Goal: Task Accomplishment & Management: Complete application form

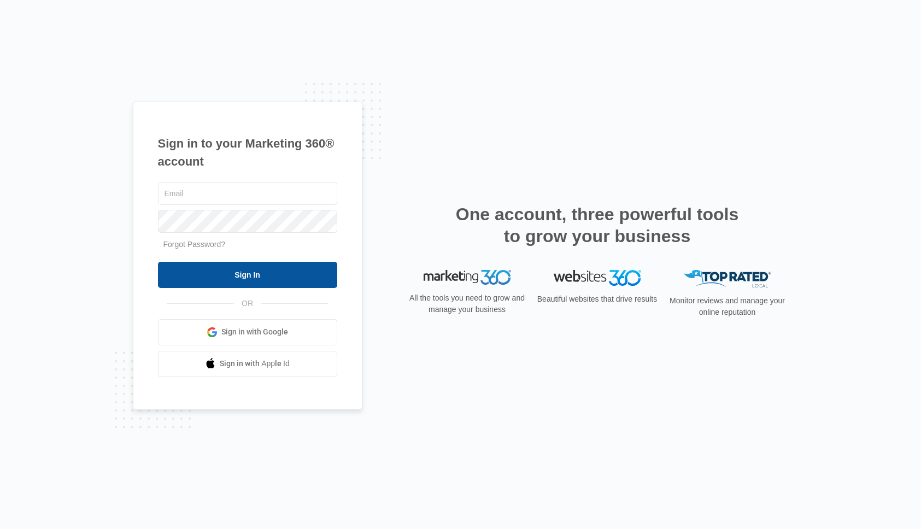
type input "[EMAIL_ADDRESS][DOMAIN_NAME]"
click at [245, 279] on input "Sign In" at bounding box center [247, 275] width 179 height 26
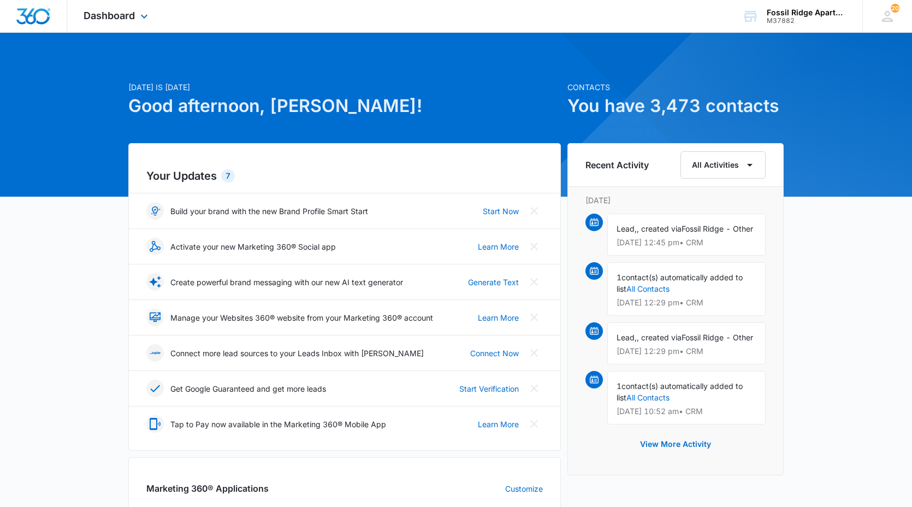
click at [117, 21] on div "Dashboard Apps Reputation Websites Forms CRM Email Social POS Content Ads Intel…" at bounding box center [117, 16] width 100 height 32
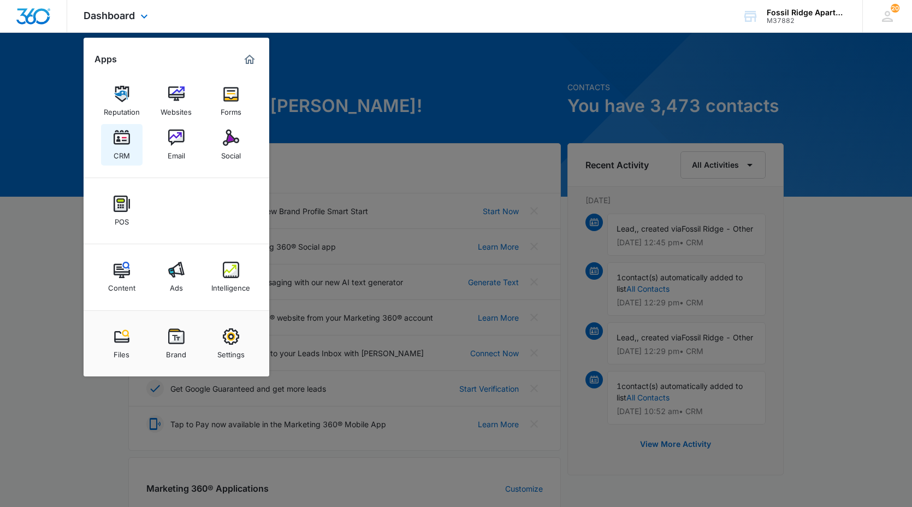
click at [119, 138] on img at bounding box center [122, 137] width 16 height 16
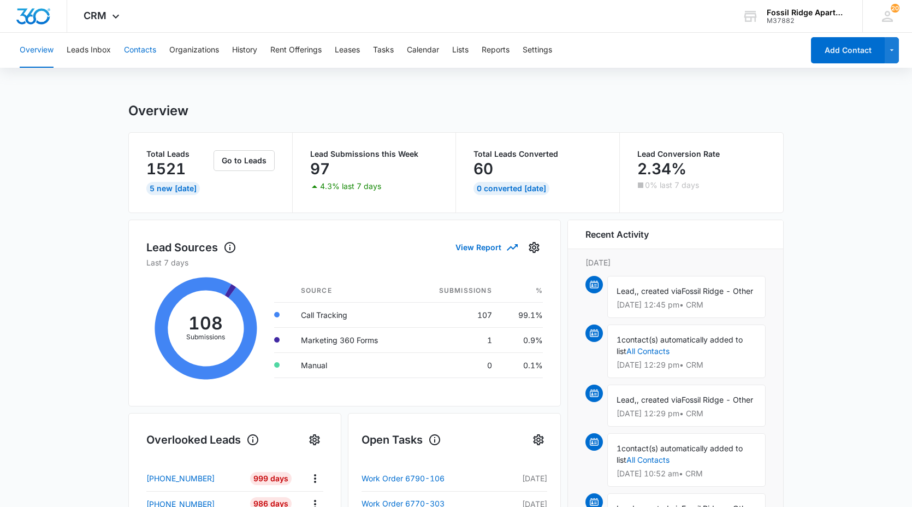
click at [149, 50] on button "Contacts" at bounding box center [140, 50] width 32 height 35
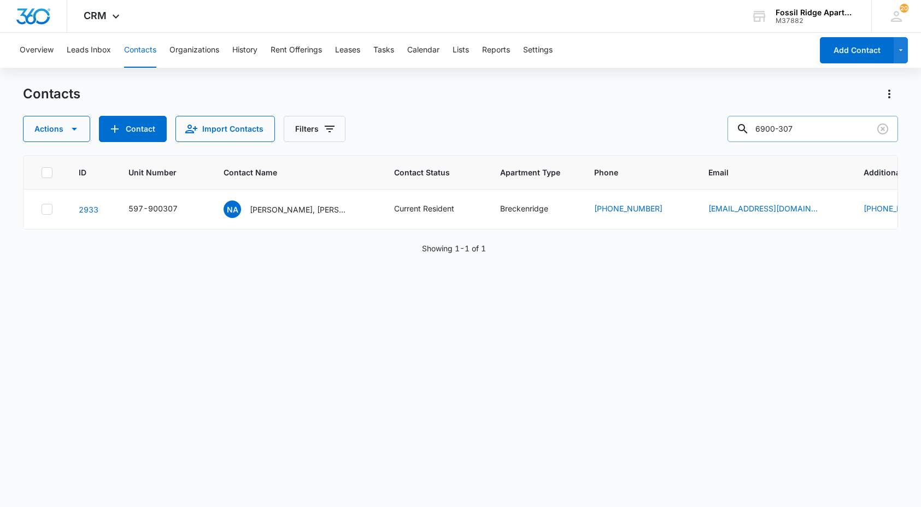
click at [784, 128] on input "6900-307" at bounding box center [812, 129] width 170 height 26
type input "villotoro"
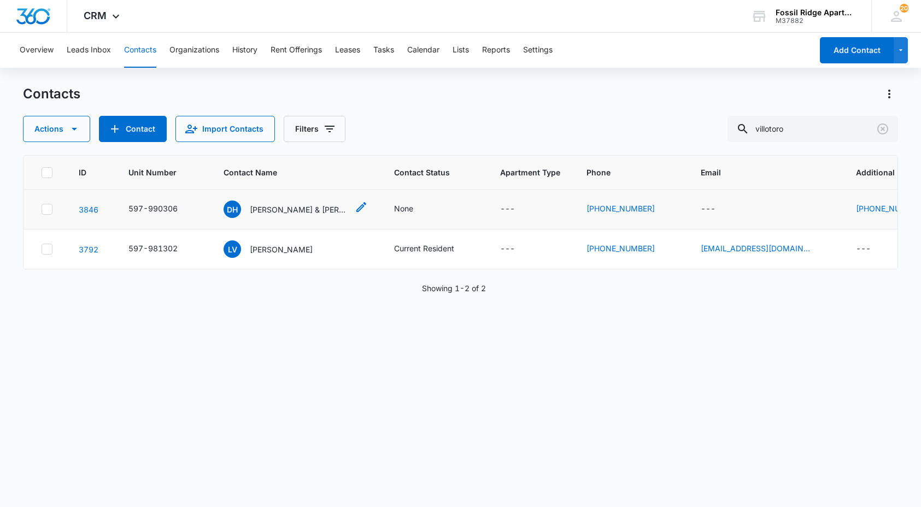
click at [312, 209] on p "David Hernandez & Yosvin Villatoros Hernandez" at bounding box center [299, 209] width 98 height 11
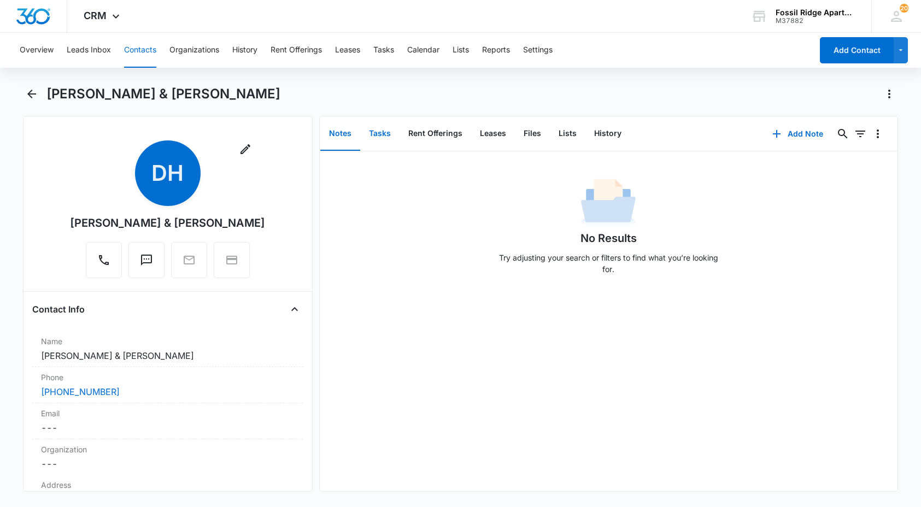
click at [381, 132] on button "Tasks" at bounding box center [379, 134] width 39 height 34
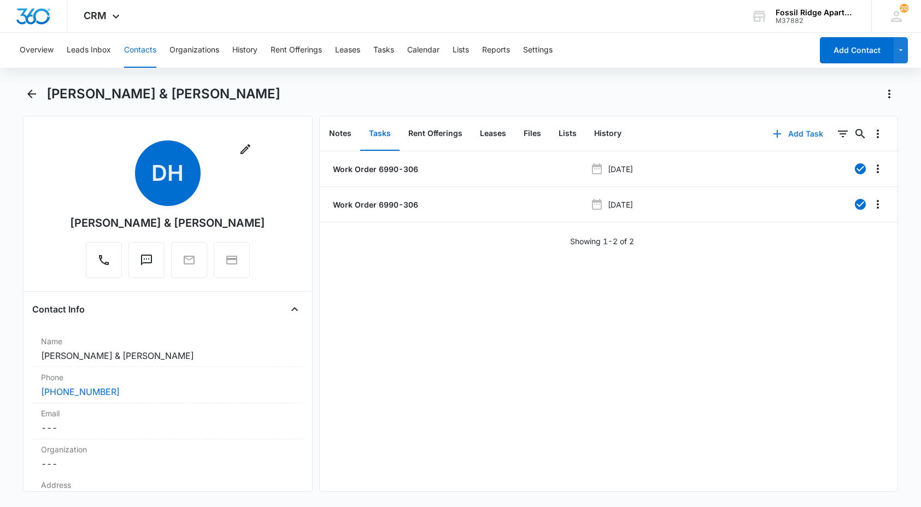
click at [799, 134] on button "Add Task" at bounding box center [798, 134] width 72 height 26
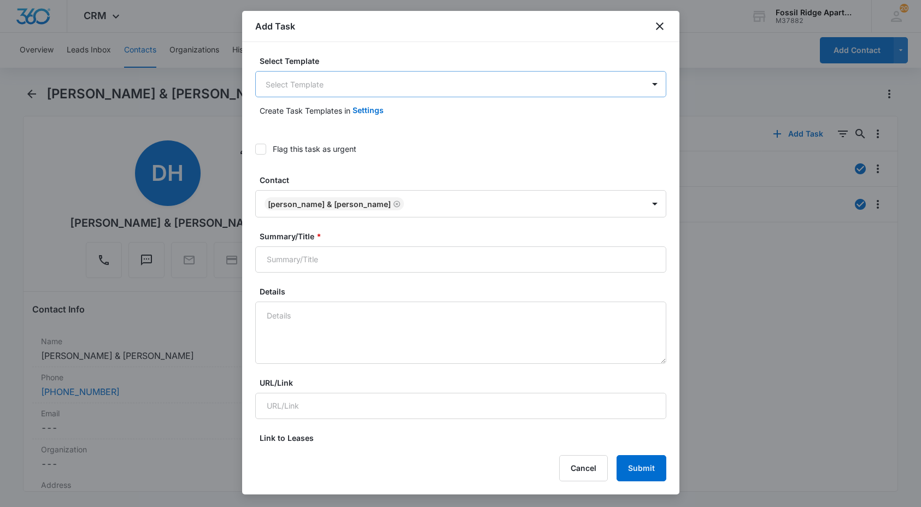
click at [287, 81] on body "CRM Apps Reputation Websites Forms CRM Email Social POS Content Ads Intelligenc…" at bounding box center [460, 253] width 921 height 507
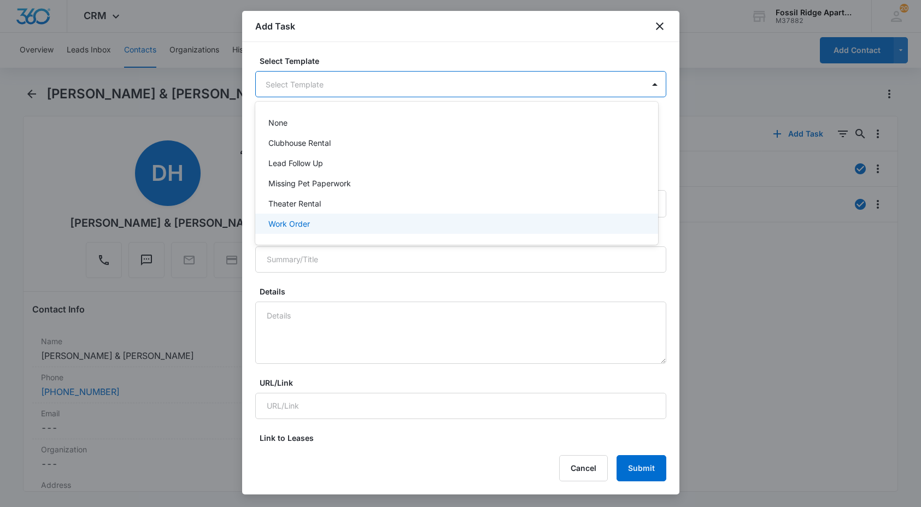
click at [290, 217] on div "Work Order" at bounding box center [456, 224] width 403 height 20
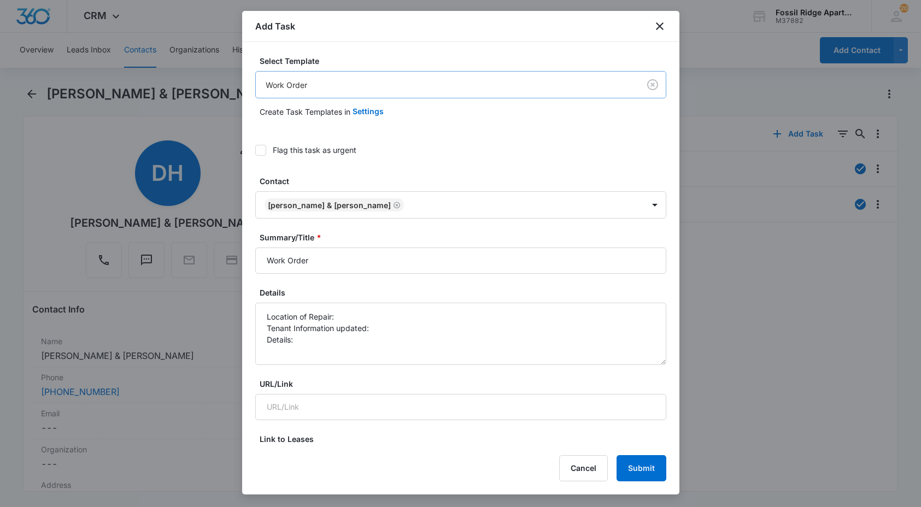
click at [364, 83] on body "CRM Apps Reputation Websites Forms CRM Email Social POS Content Ads Intelligenc…" at bounding box center [460, 253] width 921 height 507
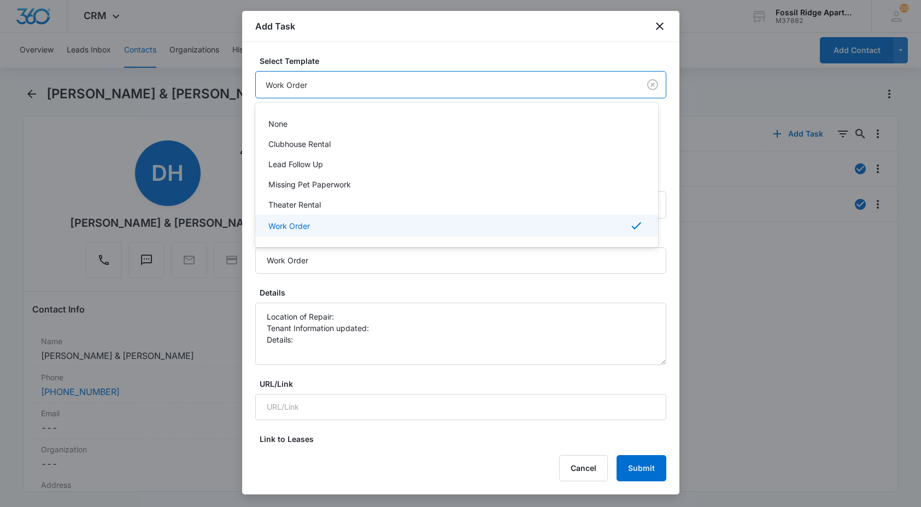
click at [363, 84] on div at bounding box center [460, 253] width 921 height 507
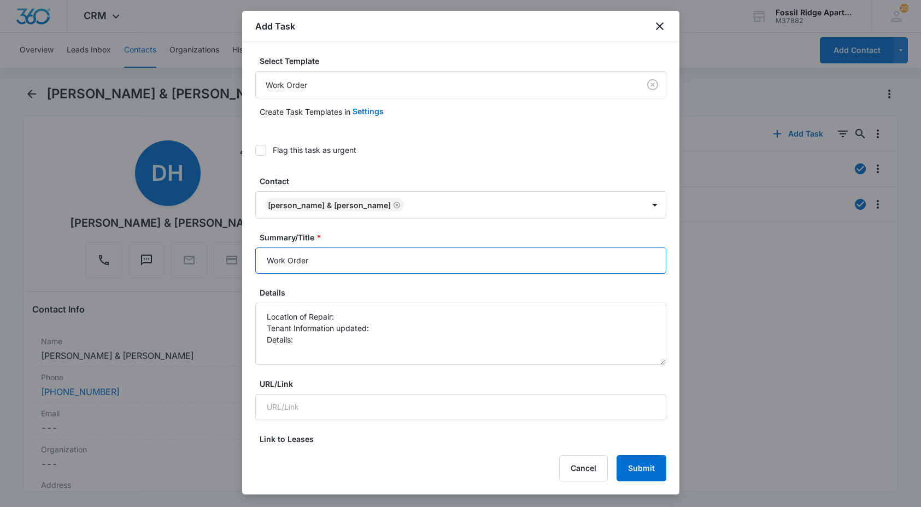
click at [351, 260] on input "Work Order" at bounding box center [460, 261] width 411 height 26
type input "Work Order 6990-306"
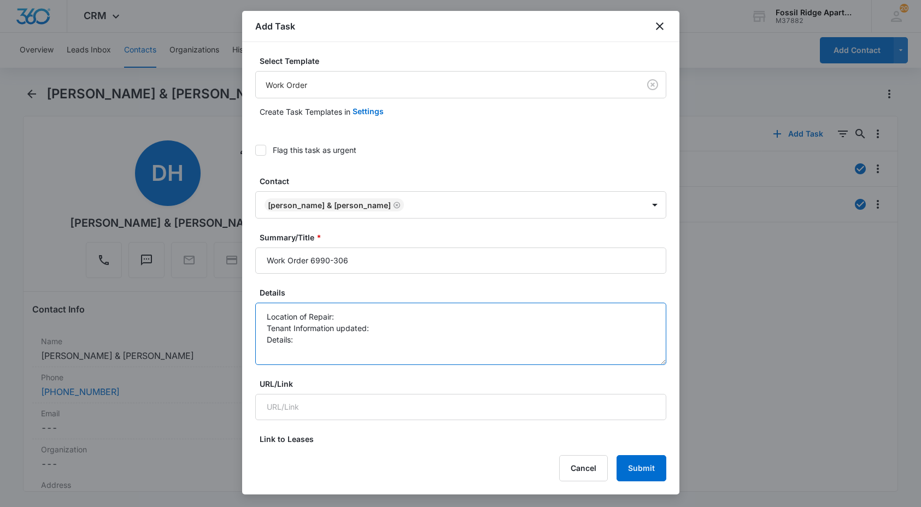
click at [347, 318] on textarea "Location of Repair: Tenant Information updated: Details:" at bounding box center [460, 334] width 411 height 62
click at [329, 342] on textarea "Location of Repair: master bedroom Tenant Information updated: Details:" at bounding box center [460, 334] width 411 height 62
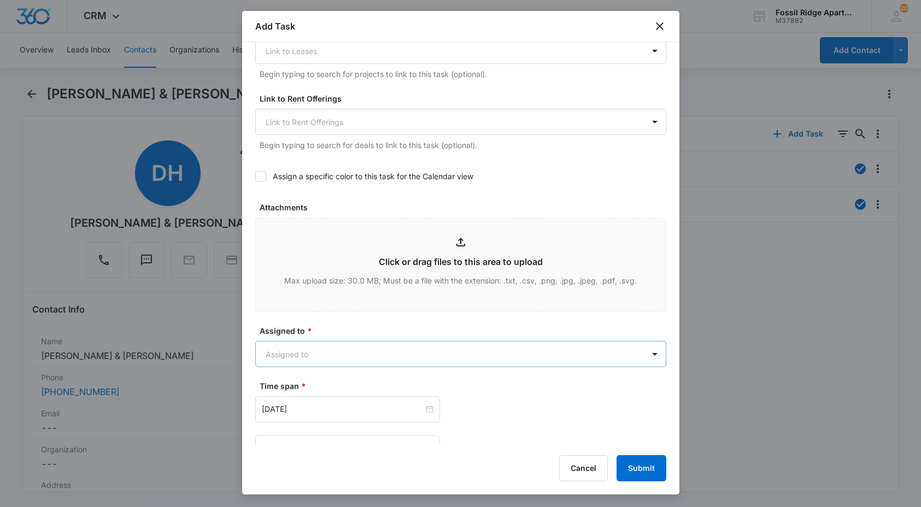
scroll to position [492, 0]
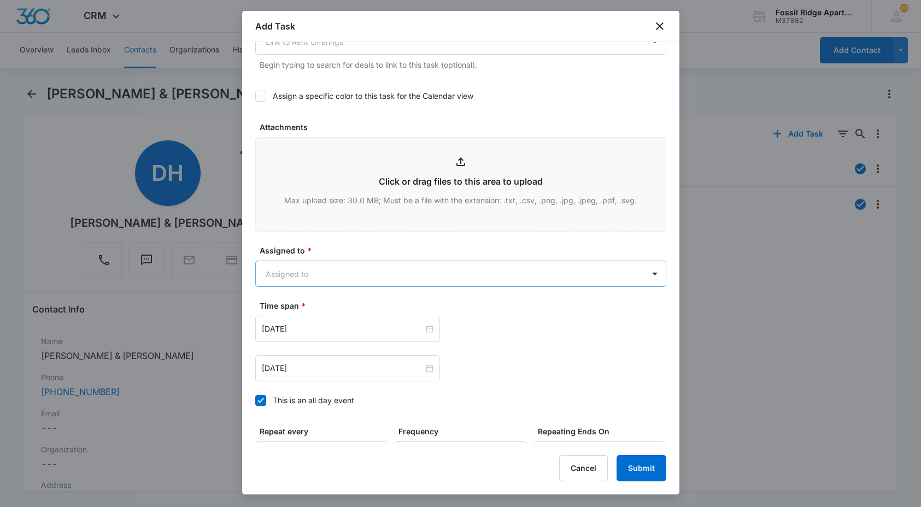
type textarea "Location of Repair: master bedroom Tenant Information updated: Details: no powe…"
click at [322, 278] on body "CRM Apps Reputation Websites Forms CRM Email Social POS Content Ads Intelligenc…" at bounding box center [460, 253] width 921 height 507
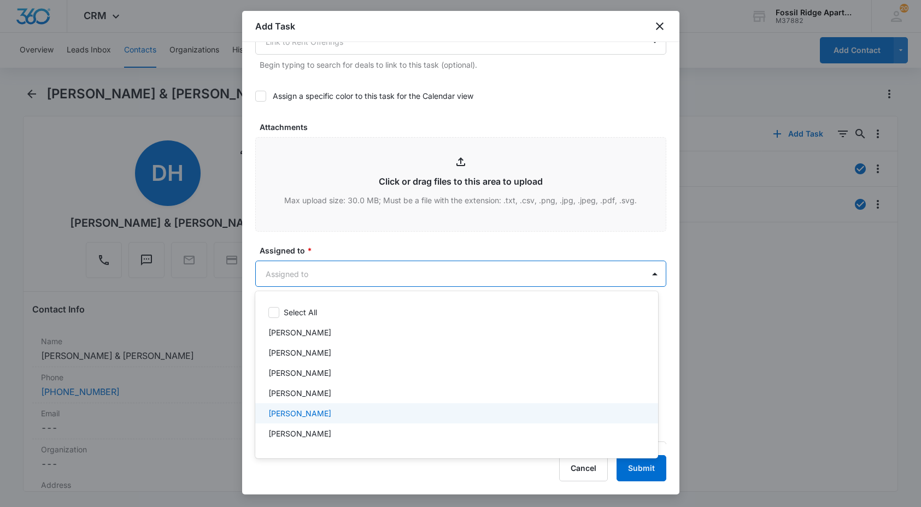
scroll to position [55, 0]
click at [278, 419] on p "Eric Anderson" at bounding box center [299, 419] width 63 height 11
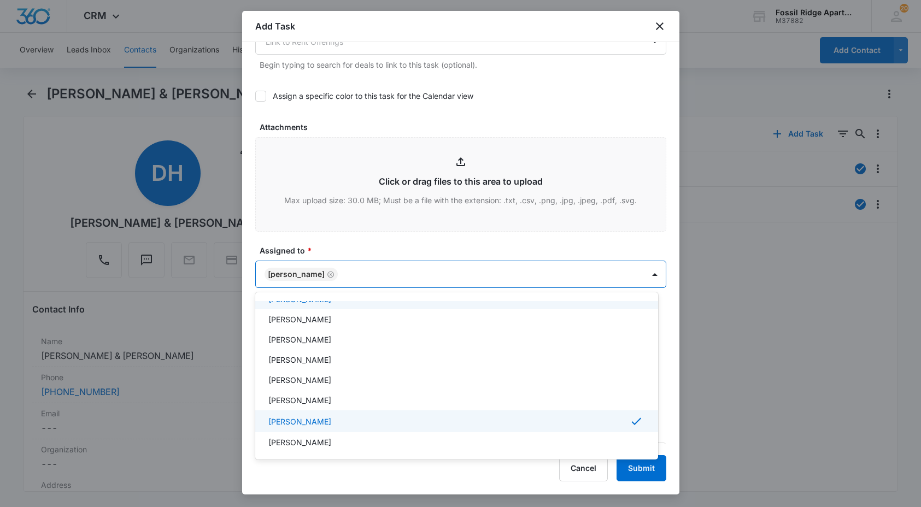
click at [355, 246] on div at bounding box center [460, 253] width 921 height 507
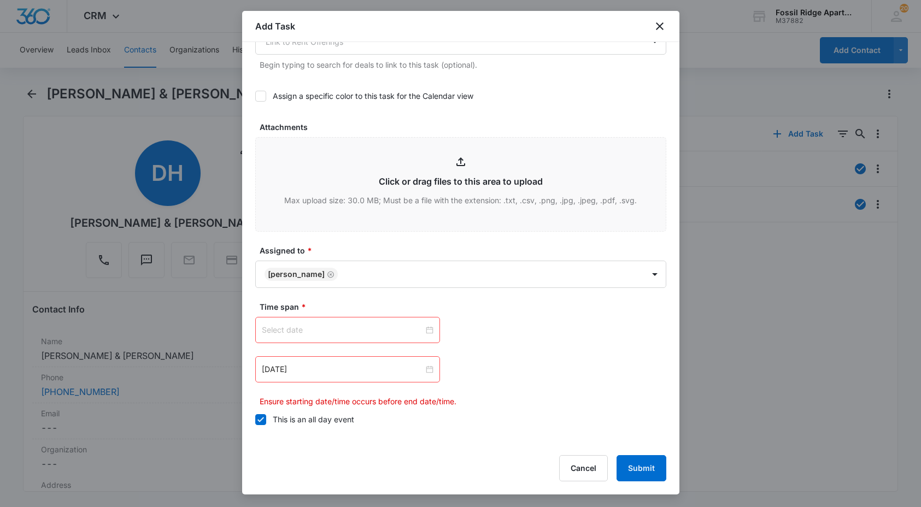
click at [328, 327] on input at bounding box center [343, 330] width 162 height 12
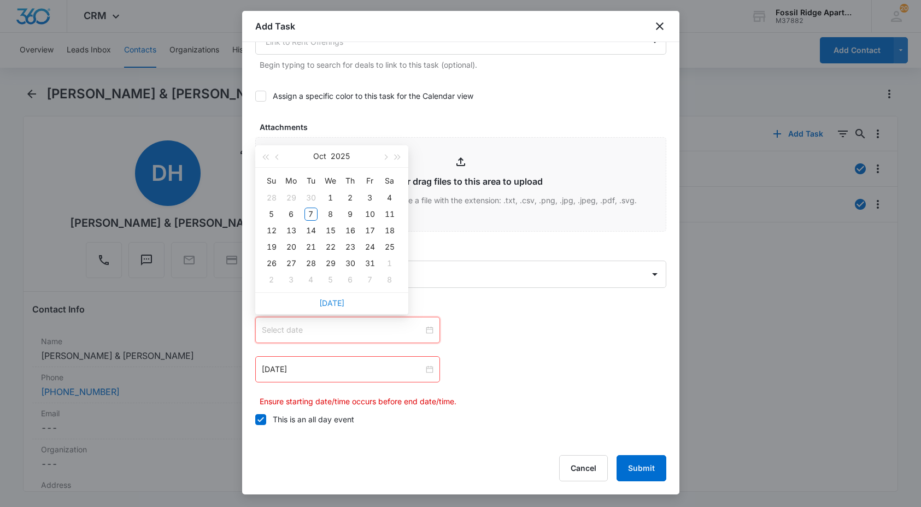
click at [329, 305] on link "Today" at bounding box center [331, 302] width 25 height 9
type input "Oct 7, 2025"
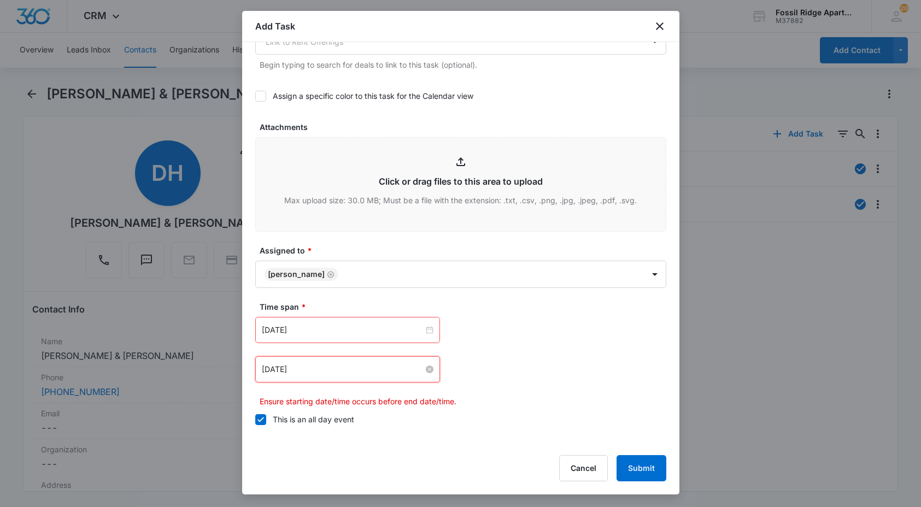
click at [328, 367] on input "Apr 2, 2024" at bounding box center [343, 369] width 162 height 12
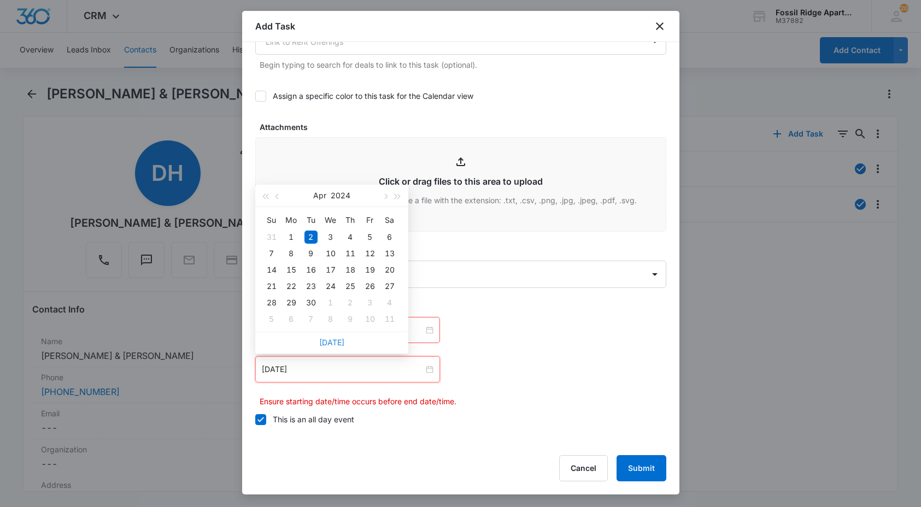
click at [323, 343] on link "Today" at bounding box center [331, 342] width 25 height 9
type input "Oct 7, 2025"
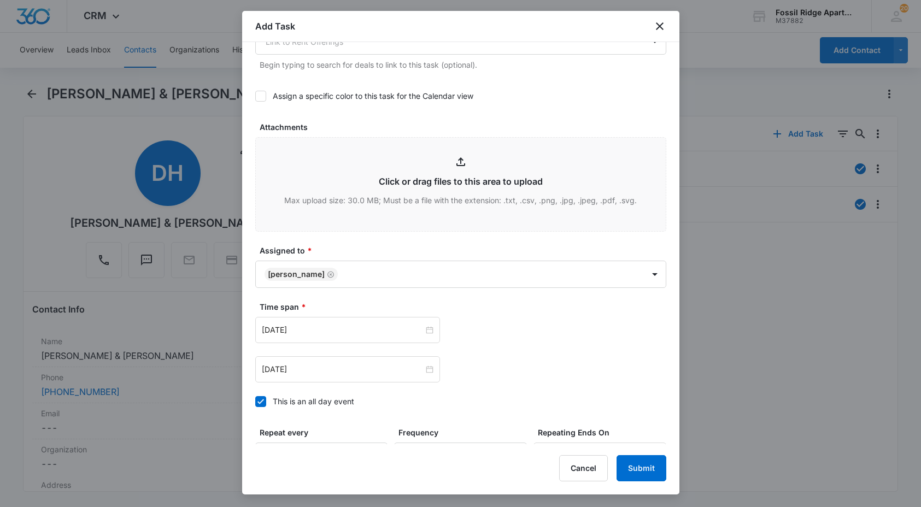
click at [533, 369] on div "Oct 7, 2025 Oct 2025 Su Mo Tu We Th Fr Sa 28 29 30 1 2 3 4 5 6 7 8 9 10 11 12 1…" at bounding box center [460, 369] width 411 height 26
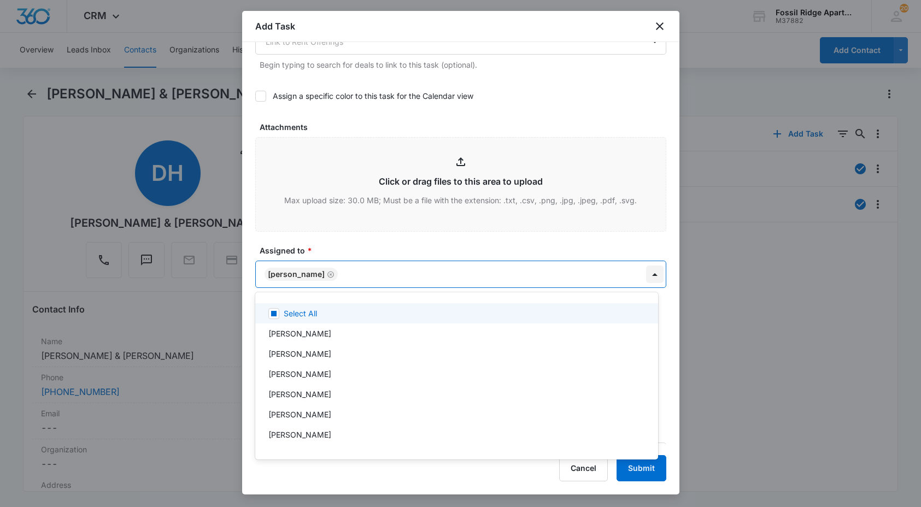
click at [641, 275] on body "CRM Apps Reputation Websites Forms CRM Email Social POS Content Ads Intelligenc…" at bounding box center [460, 253] width 921 height 507
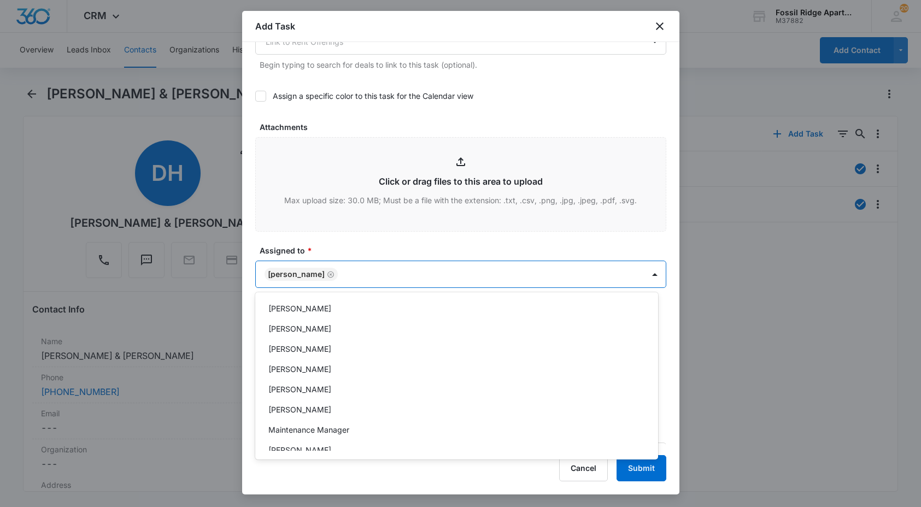
scroll to position [261, 0]
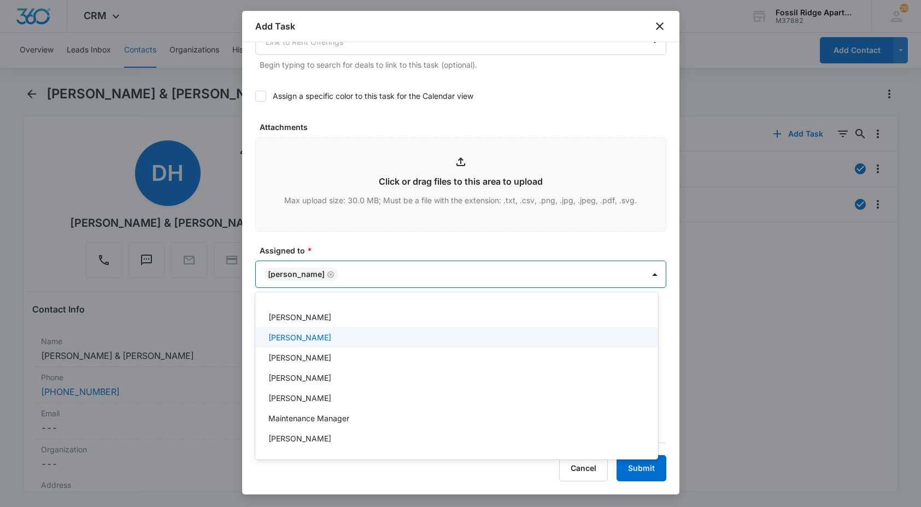
click at [332, 334] on div "Leotis Johnson" at bounding box center [455, 337] width 374 height 11
click at [322, 273] on div at bounding box center [460, 253] width 921 height 507
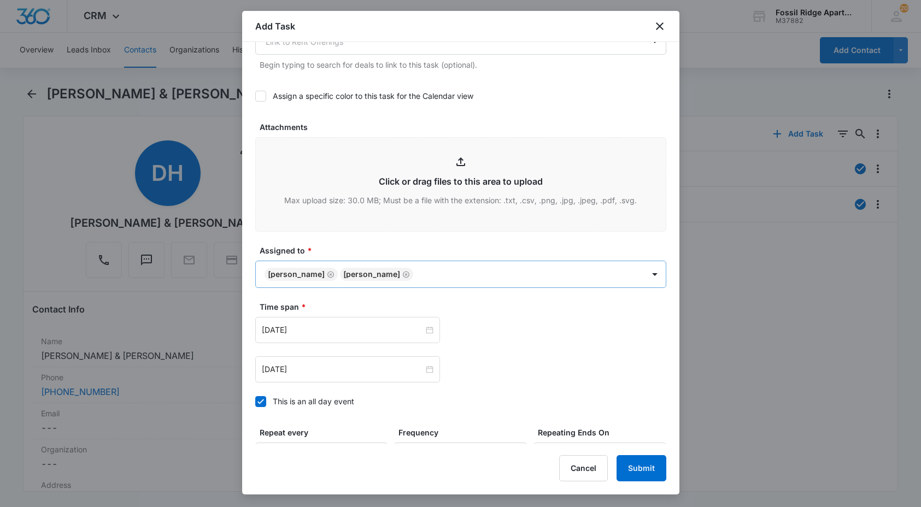
click at [327, 274] on icon "Remove Eric Anderson" at bounding box center [331, 274] width 8 height 8
click at [638, 469] on button "Submit" at bounding box center [641, 468] width 50 height 26
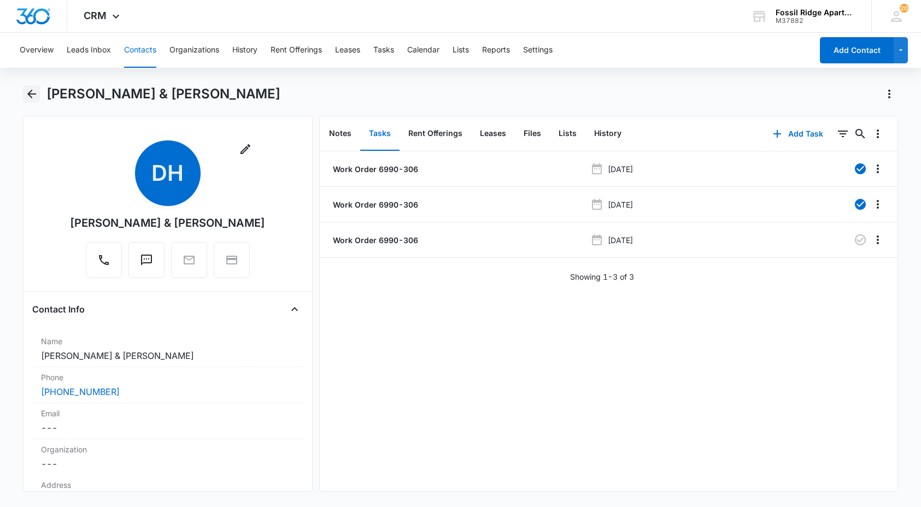
click at [31, 93] on icon "Back" at bounding box center [31, 93] width 13 height 13
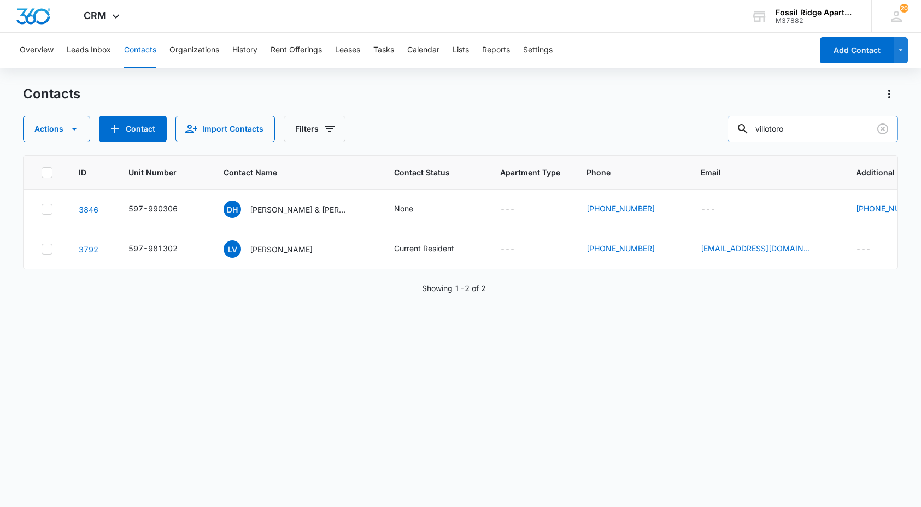
click at [805, 131] on input "villotoro" at bounding box center [812, 129] width 170 height 26
type input "krenning"
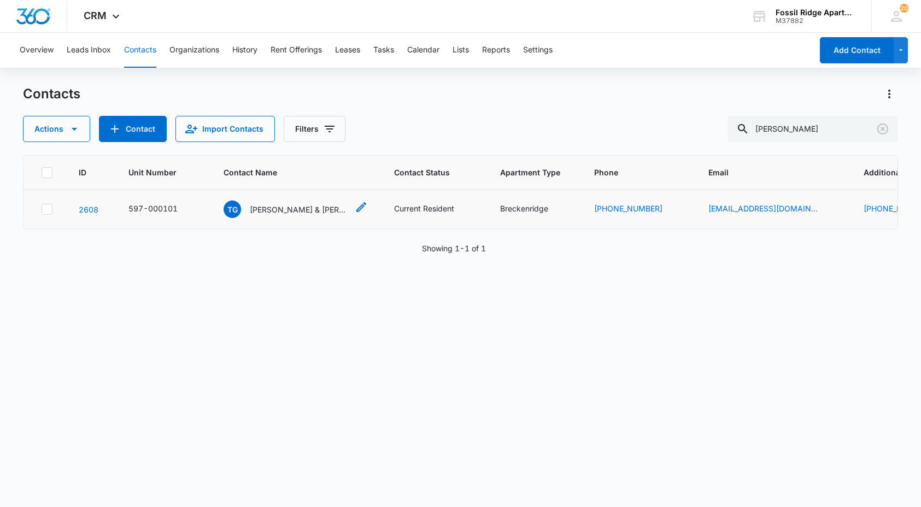
click at [310, 210] on p "Trevor Gaston & David Krenning" at bounding box center [299, 209] width 98 height 11
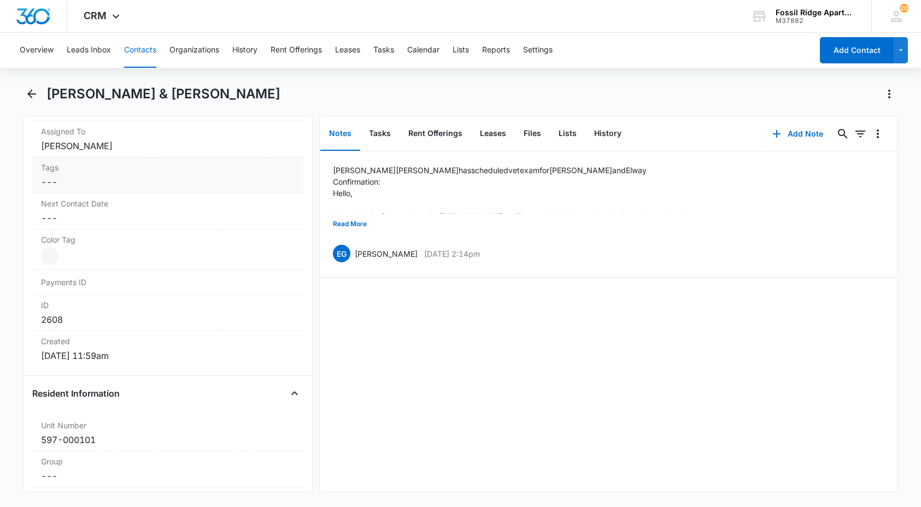
scroll to position [273, 0]
